Goal: Register for event/course

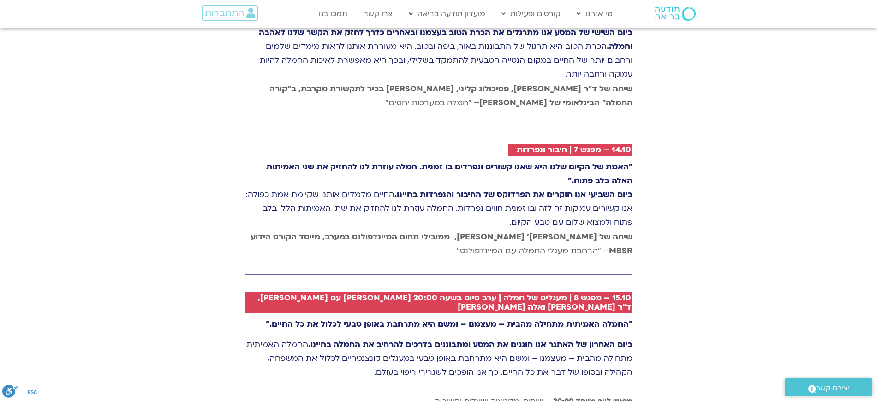
scroll to position [2125, 0]
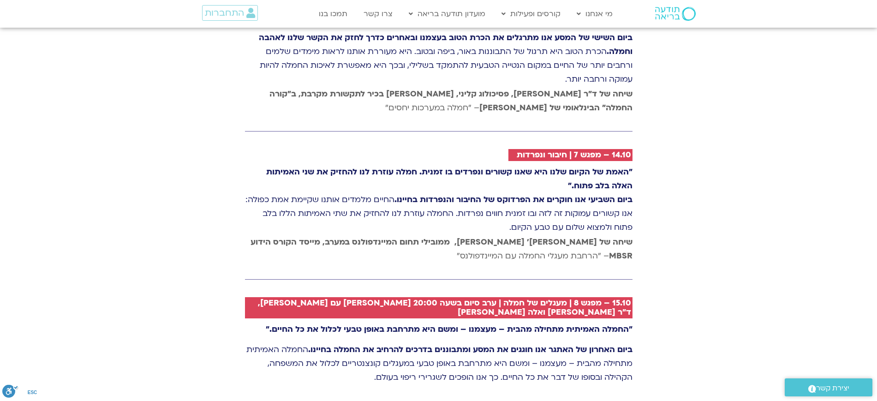
drag, startPoint x: 406, startPoint y: 202, endPoint x: 650, endPoint y: 140, distance: 251.4
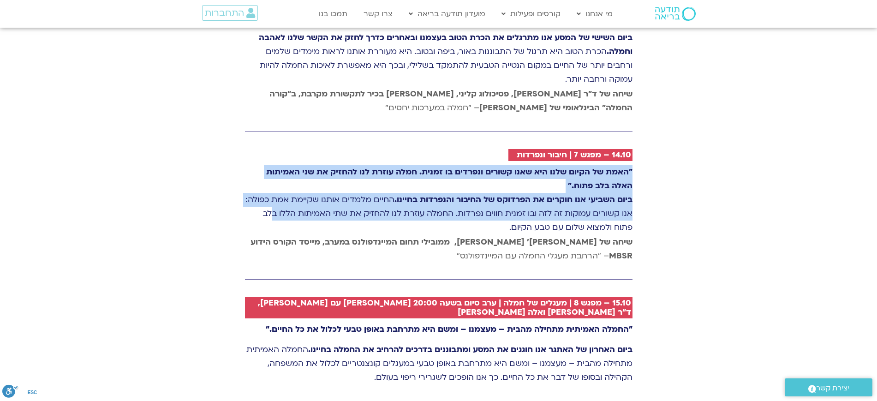
drag, startPoint x: 650, startPoint y: 140, endPoint x: 649, endPoint y: 207, distance: 67.4
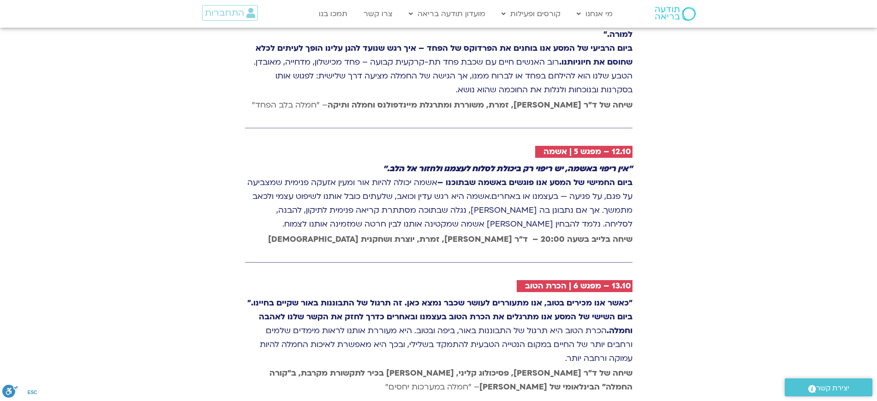
scroll to position [1921, 0]
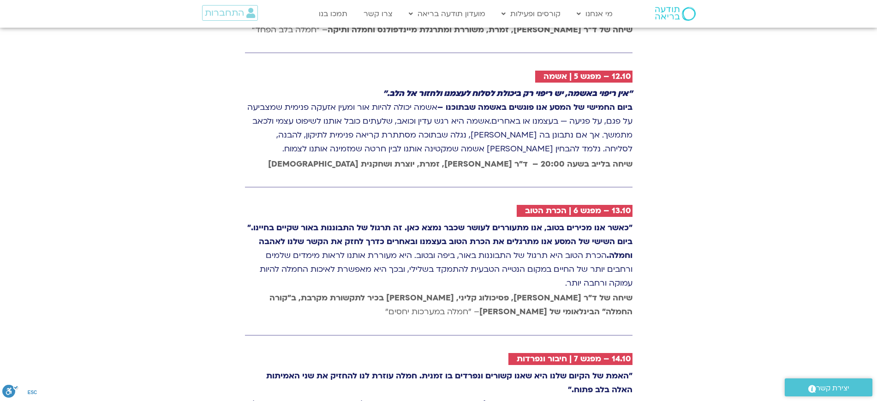
click at [760, 200] on div "8.10 - יום 1 | חמלה עצמית "אולי הטרגדיה הגדולה ביותר בחיינו היא שחופש אפשרי, וע…" at bounding box center [438, 48] width 877 height 1202
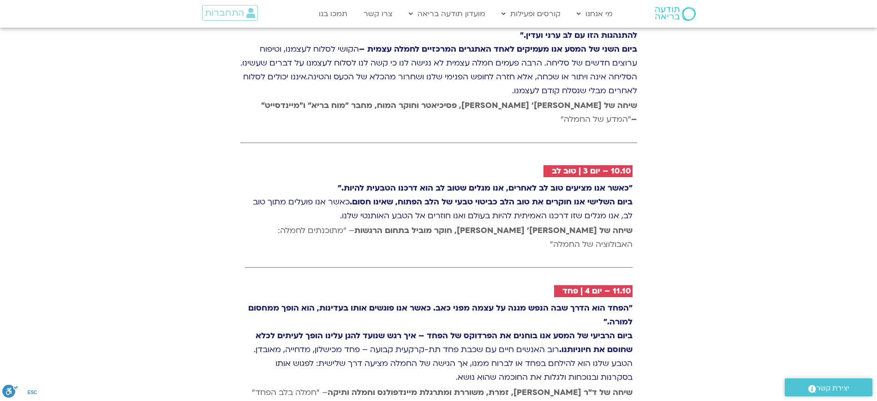
scroll to position [1575, 0]
